Goal: Task Accomplishment & Management: Complete application form

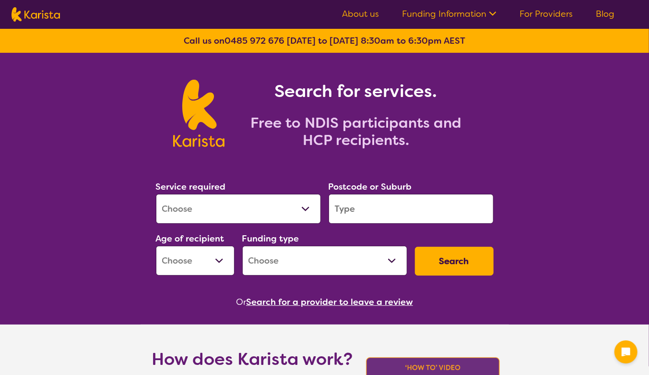
drag, startPoint x: 0, startPoint y: 0, endPoint x: 236, endPoint y: 194, distance: 306.0
click at [236, 194] on select "Allied Health Assistant Assessment ([MEDICAL_DATA] or [MEDICAL_DATA]) Behaviour…" at bounding box center [238, 209] width 165 height 30
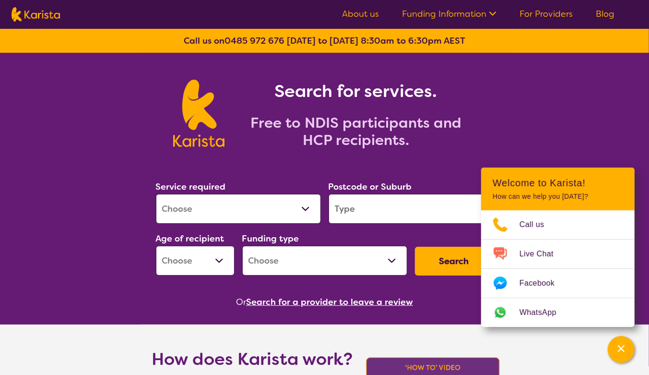
select select "NDIS Support Coordination"
click at [156, 194] on select "Allied Health Assistant Assessment ([MEDICAL_DATA] or [MEDICAL_DATA]) Behaviour…" at bounding box center [238, 209] width 165 height 30
click at [380, 210] on input "search" at bounding box center [411, 209] width 165 height 30
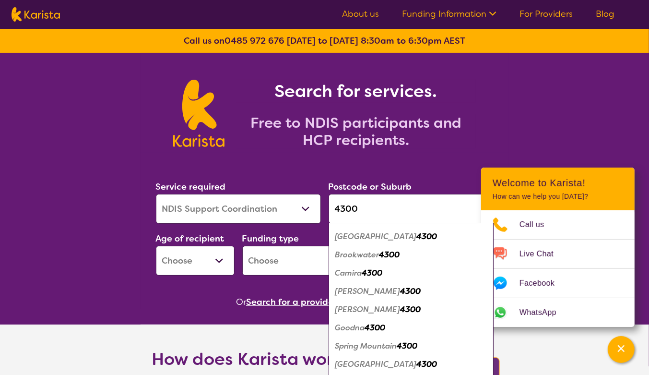
scroll to position [32, 0]
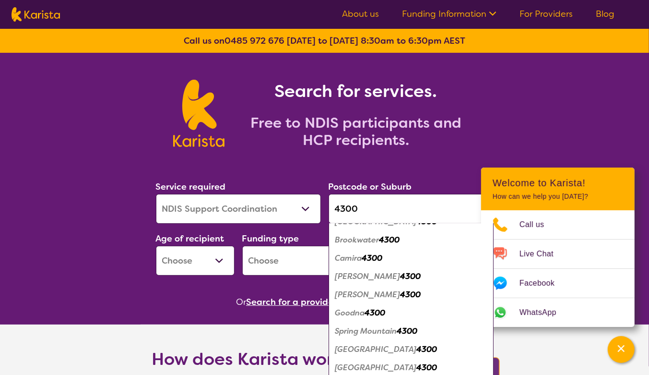
type input "4300"
click at [377, 363] on em "[GEOGRAPHIC_DATA]" at bounding box center [376, 367] width 82 height 10
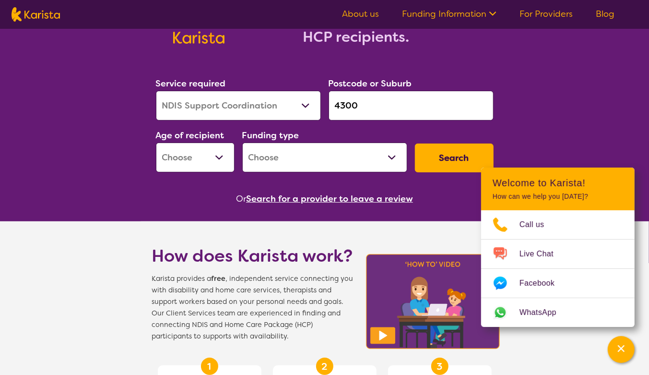
scroll to position [191, 0]
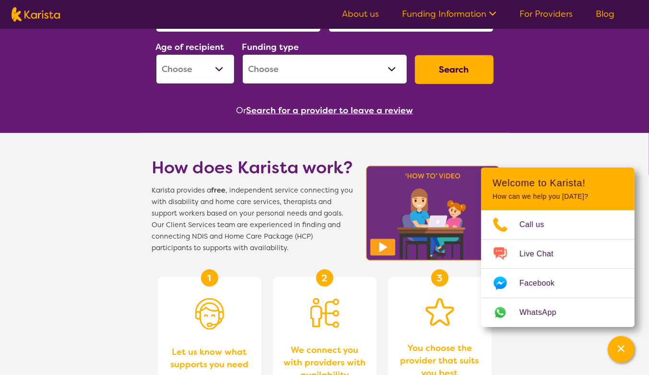
click at [215, 79] on select "Early Childhood - 0 to 9 Child - 10 to 11 Adolescent - 12 to 17 Adult - 18 to 6…" at bounding box center [195, 69] width 79 height 30
select select "AD"
click at [156, 54] on select "Early Childhood - 0 to 9 Child - 10 to 11 Adolescent - 12 to 17 Adult - 18 to 6…" at bounding box center [195, 69] width 79 height 30
click at [307, 54] on select "Home Care Package (HCP) National Disability Insurance Scheme (NDIS) I don't know" at bounding box center [324, 69] width 165 height 30
select select "NDIS"
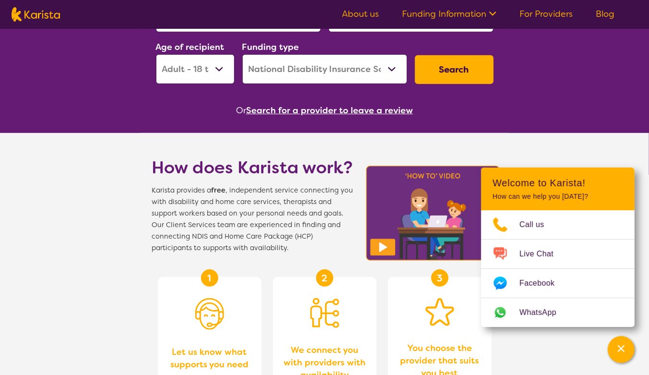
click at [242, 54] on select "Home Care Package (HCP) National Disability Insurance Scheme (NDIS) I don't know" at bounding box center [324, 69] width 165 height 30
click at [447, 64] on button "Search" at bounding box center [454, 69] width 79 height 29
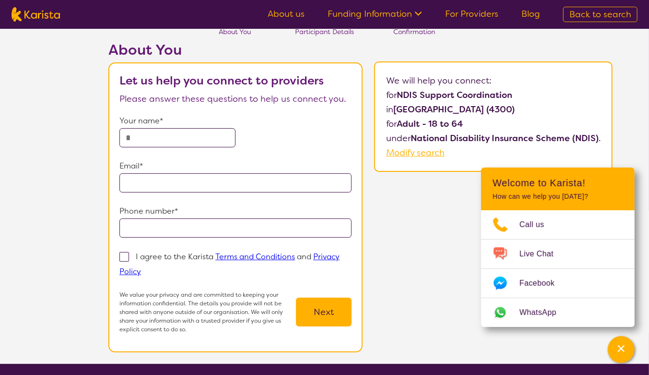
scroll to position [47, 0]
